Goal: Navigation & Orientation: Understand site structure

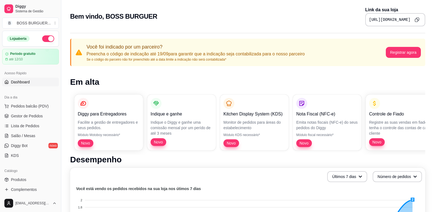
click at [49, 26] on button "B BOSS BURGUER ..." at bounding box center [30, 23] width 57 height 11
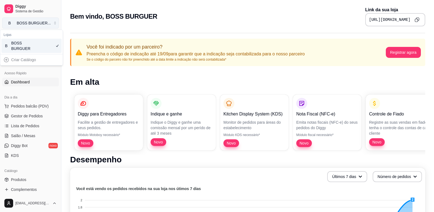
click at [48, 26] on button "B BOSS BURGUER ..." at bounding box center [30, 23] width 57 height 11
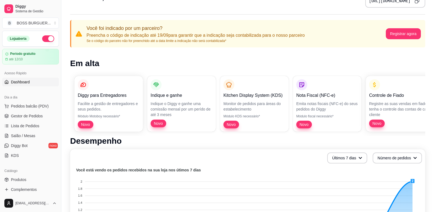
scroll to position [27, 0]
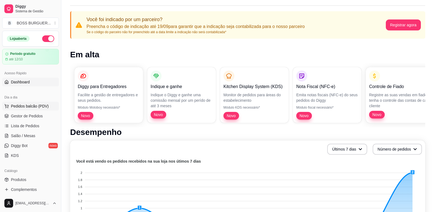
click at [21, 105] on span "Pedidos balcão (PDV)" at bounding box center [30, 105] width 38 height 5
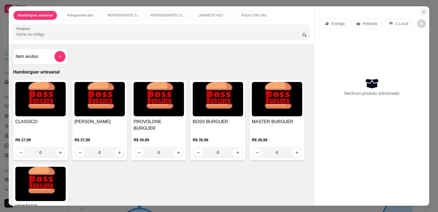
click at [422, 13] on icon "Close" at bounding box center [424, 12] width 4 height 4
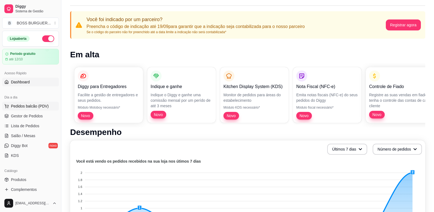
click at [24, 106] on span "Pedidos balcão (PDV)" at bounding box center [30, 105] width 38 height 5
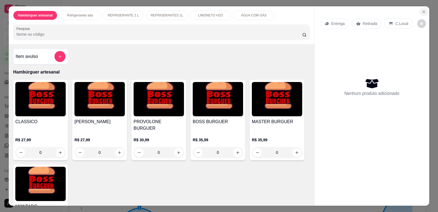
click at [422, 12] on icon "Close" at bounding box center [424, 12] width 4 height 4
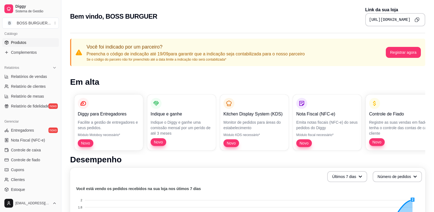
click at [13, 43] on span "Produtos" at bounding box center [18, 42] width 15 height 5
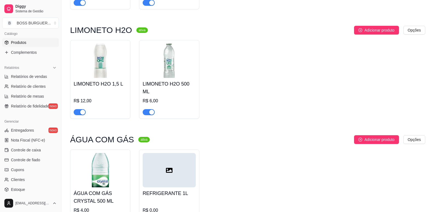
scroll to position [583, 0]
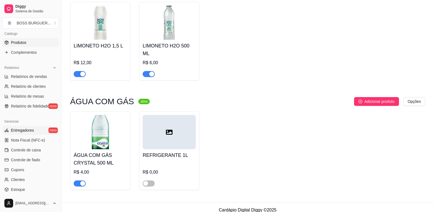
click at [26, 129] on span "Entregadores" at bounding box center [22, 129] width 23 height 5
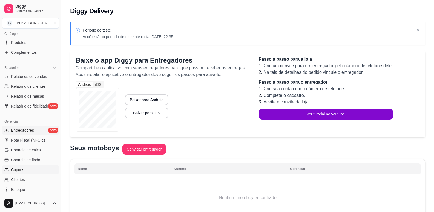
scroll to position [183, 0]
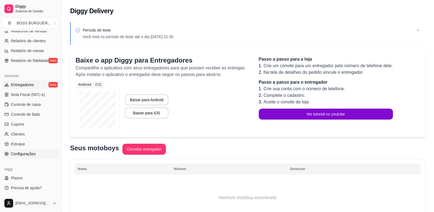
click at [22, 155] on span "Configurações" at bounding box center [23, 153] width 25 height 5
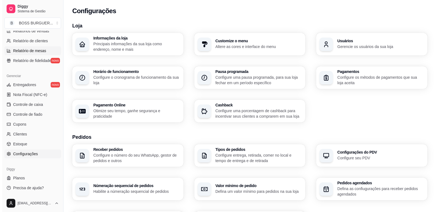
scroll to position [128, 0]
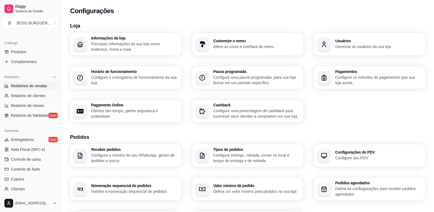
click at [34, 87] on span "Relatórios de vendas" at bounding box center [29, 85] width 36 height 5
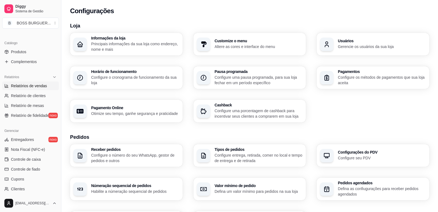
select select "ALL"
select select "0"
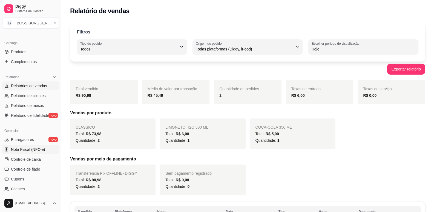
click at [21, 148] on span "Nota Fiscal (NFC-e)" at bounding box center [28, 149] width 34 height 5
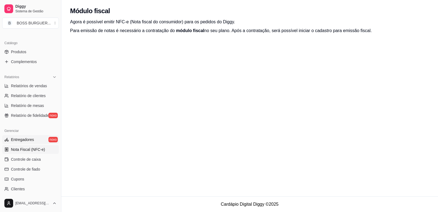
click at [19, 139] on span "Entregadores" at bounding box center [22, 139] width 23 height 5
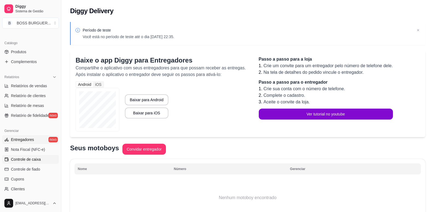
click at [16, 160] on span "Controle de caixa" at bounding box center [26, 158] width 30 height 5
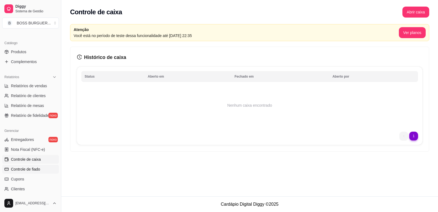
click at [24, 169] on span "Controle de fiado" at bounding box center [25, 168] width 29 height 5
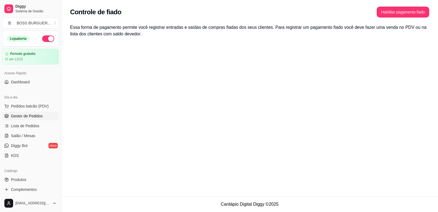
click at [31, 118] on span "Gestor de Pedidos" at bounding box center [27, 115] width 32 height 5
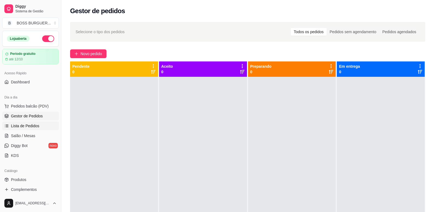
click at [32, 127] on span "Lista de Pedidos" at bounding box center [25, 125] width 29 height 5
